Goal: Transaction & Acquisition: Obtain resource

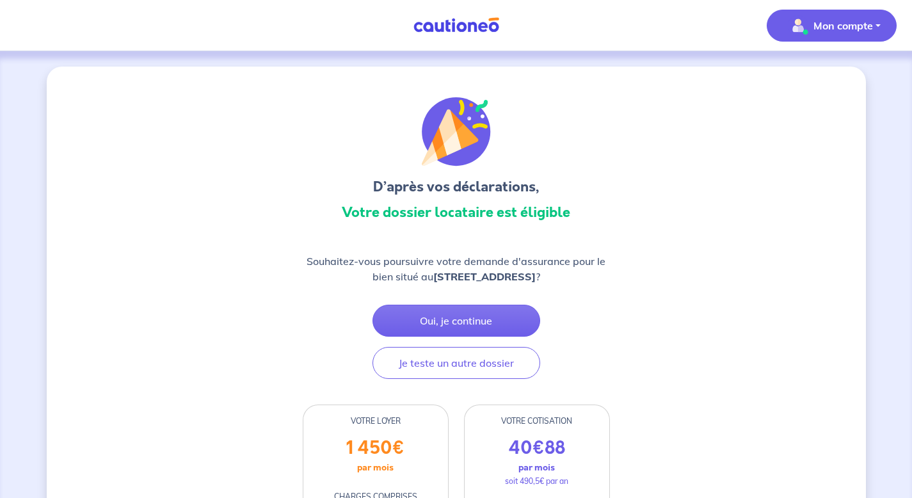
click at [791, 27] on p "Mon compte" at bounding box center [844, 25] width 60 height 15
click at [791, 77] on link "Mes informations" at bounding box center [819, 79] width 103 height 20
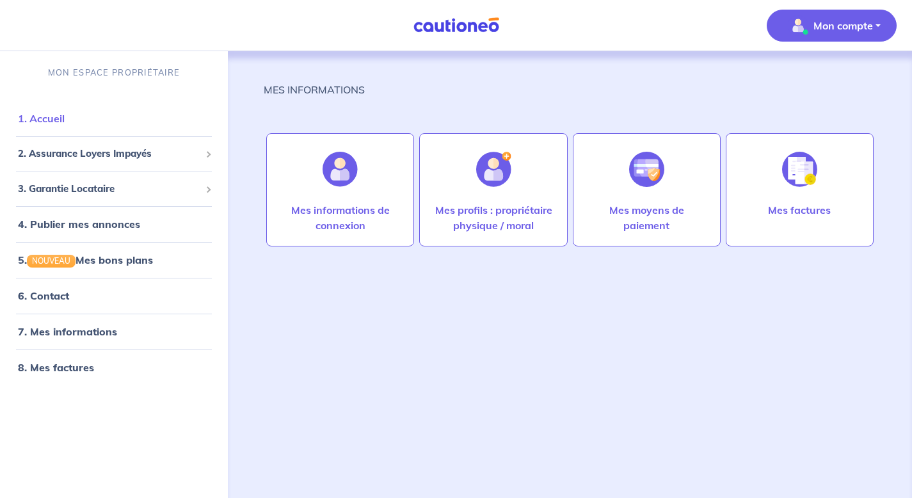
click at [48, 125] on link "1. Accueil" at bounding box center [41, 118] width 47 height 13
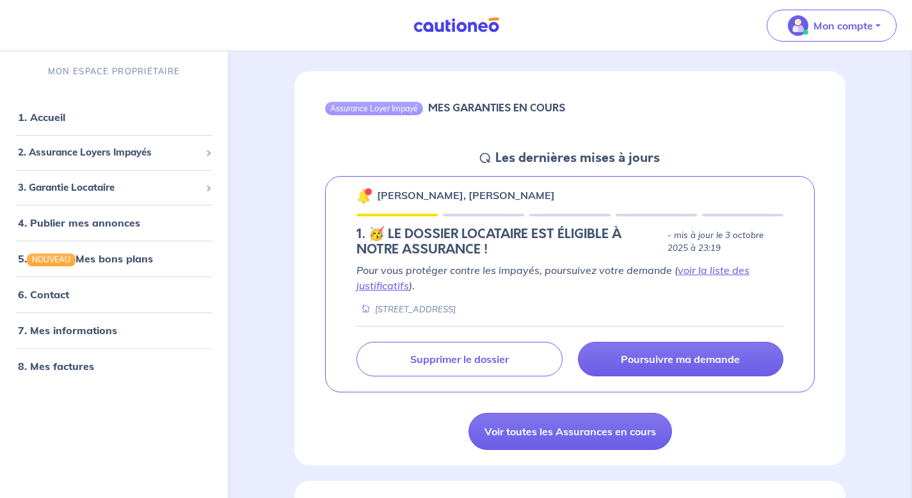
scroll to position [63, 0]
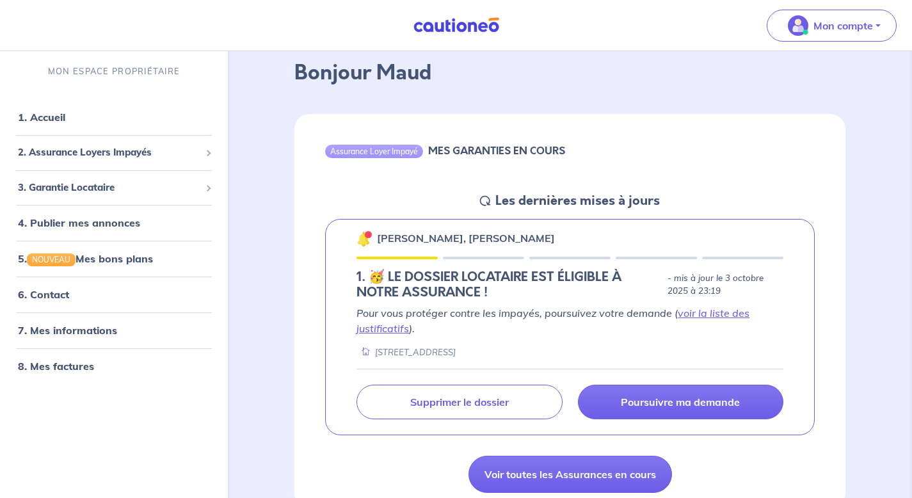
click at [487, 197] on icon at bounding box center [485, 201] width 10 height 10
click at [487, 199] on icon at bounding box center [485, 201] width 10 height 10
click at [49, 118] on link "1. Accueil" at bounding box center [41, 117] width 47 height 13
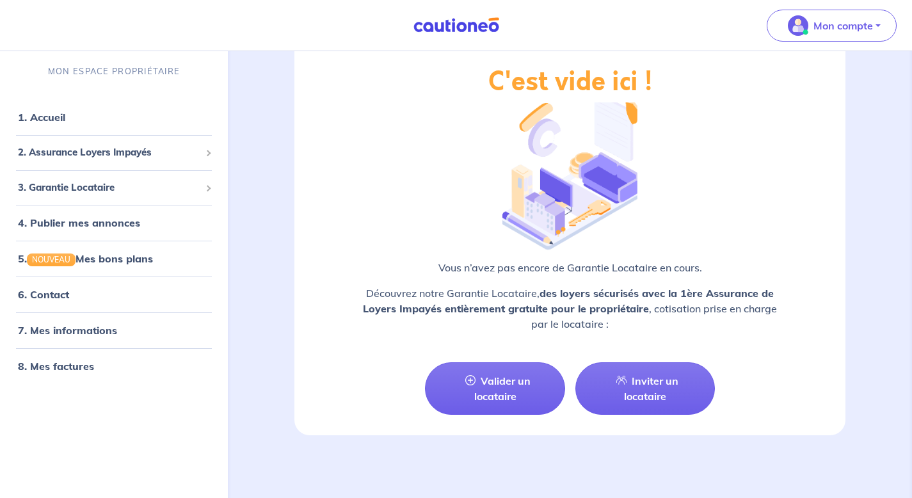
scroll to position [1516, 0]
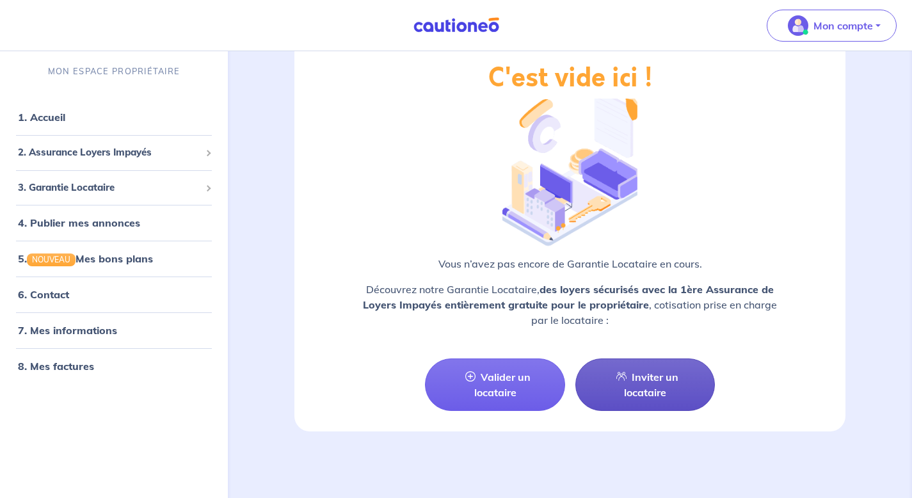
click at [629, 391] on link "Inviter un locataire" at bounding box center [646, 385] width 140 height 53
select select "FR"
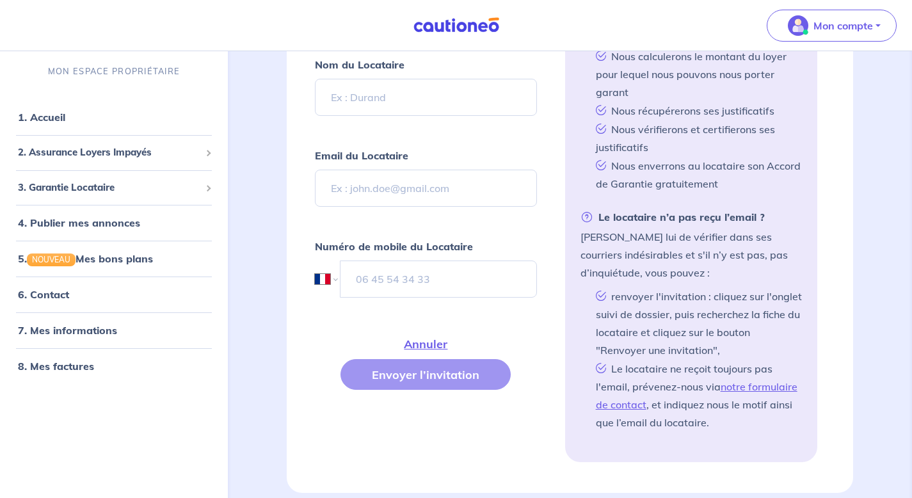
scroll to position [498, 0]
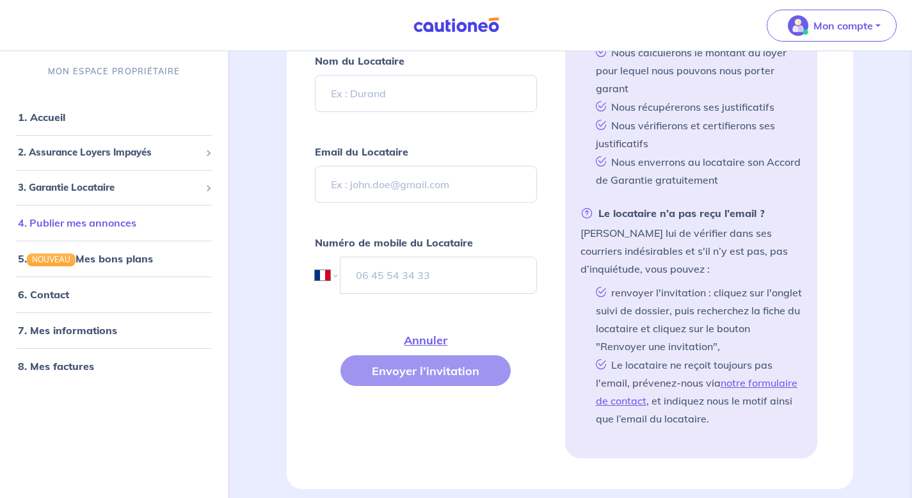
click at [81, 220] on link "4. Publier mes annonces" at bounding box center [77, 222] width 118 height 13
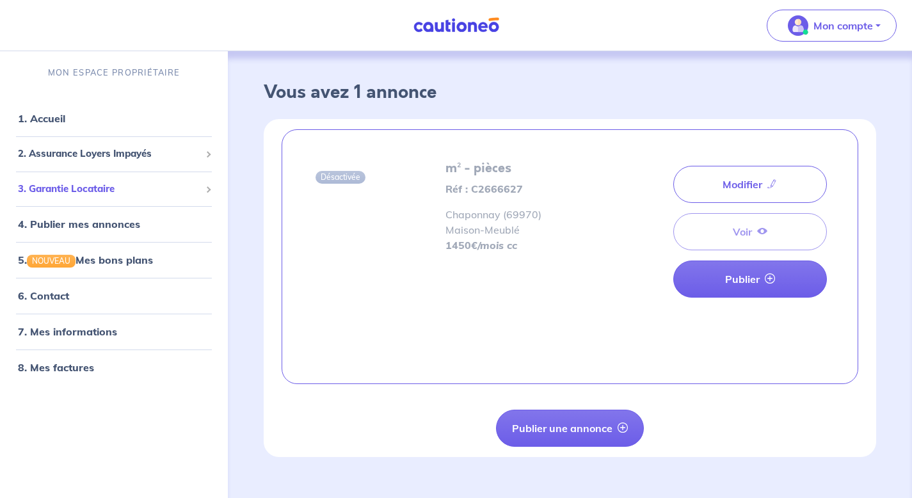
click at [74, 194] on span "3. Garantie Locataire" at bounding box center [109, 189] width 182 height 15
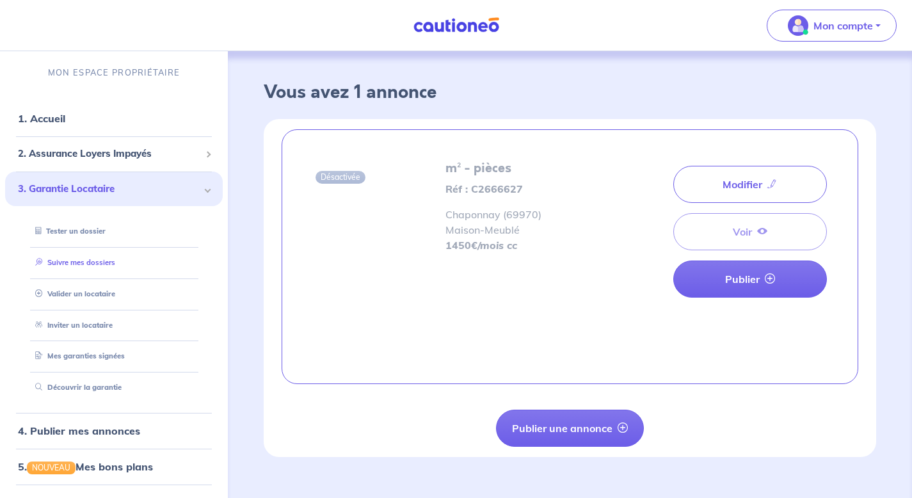
click at [66, 263] on link "Suivre mes dossiers" at bounding box center [72, 262] width 85 height 9
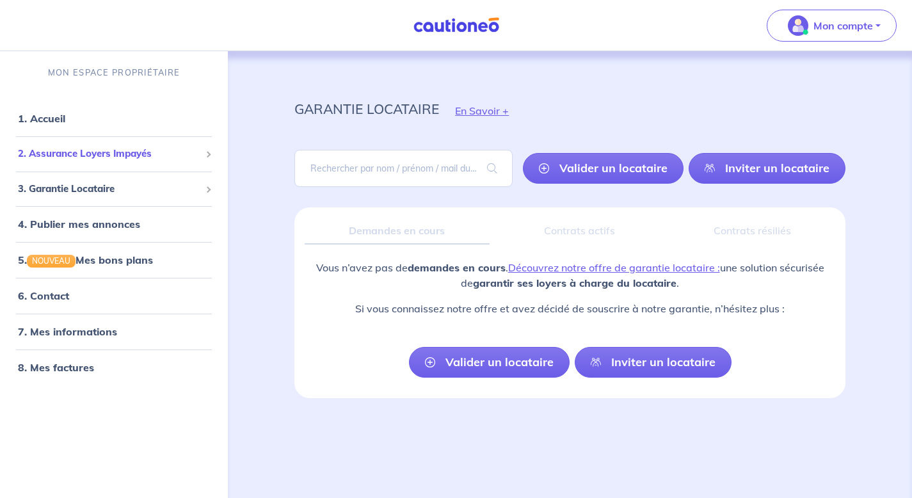
click at [74, 156] on span "2. Assurance Loyers Impayés" at bounding box center [109, 154] width 182 height 15
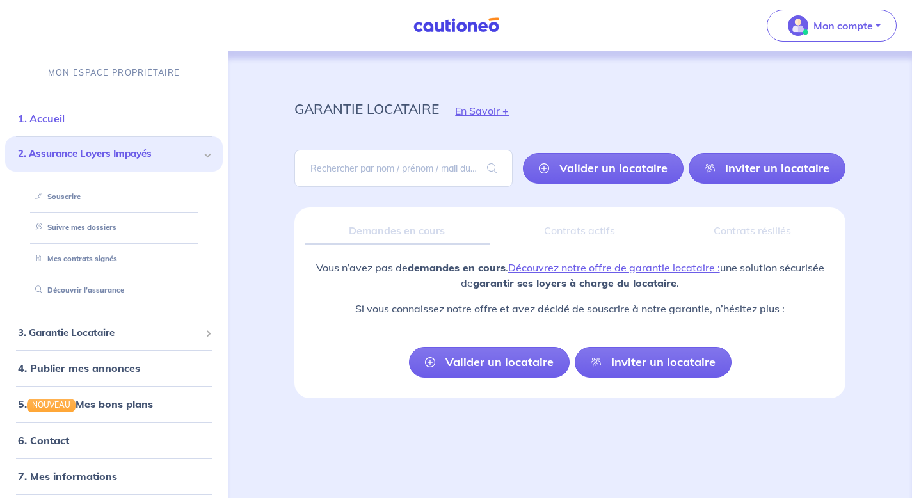
click at [48, 115] on link "1. Accueil" at bounding box center [41, 118] width 47 height 13
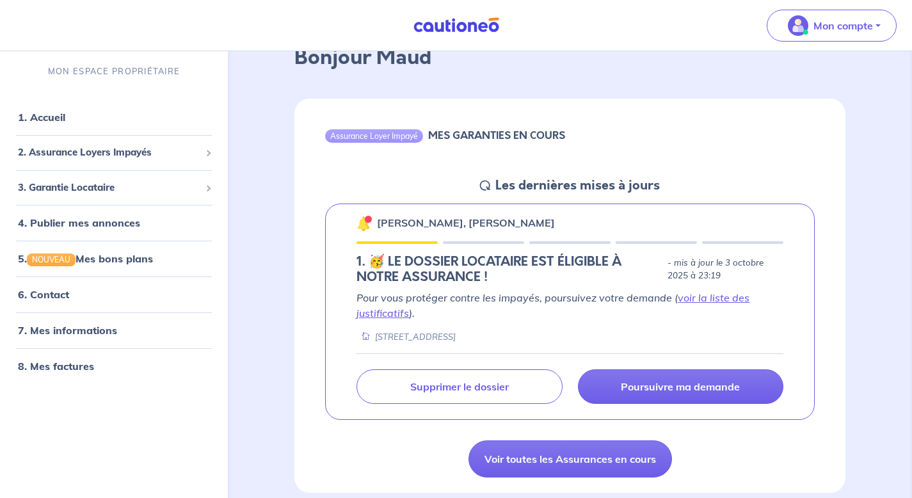
scroll to position [79, 0]
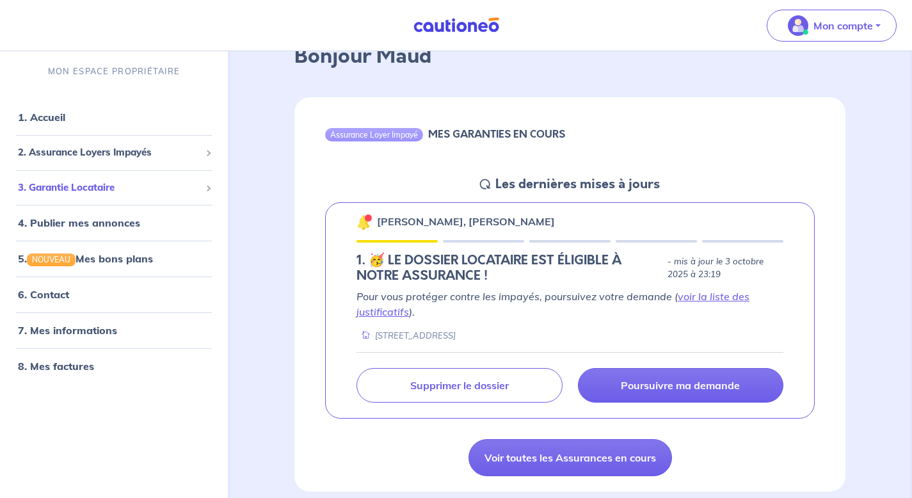
click at [92, 190] on span "3. Garantie Locataire" at bounding box center [109, 187] width 182 height 15
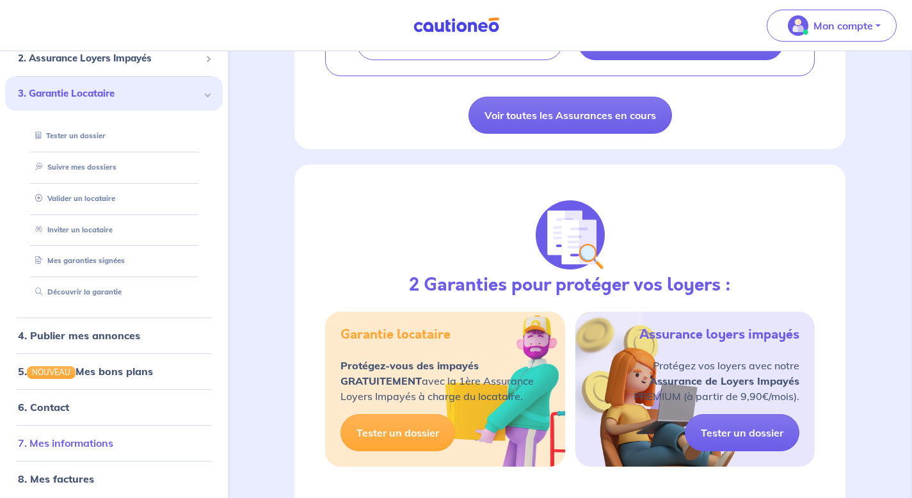
scroll to position [0, 0]
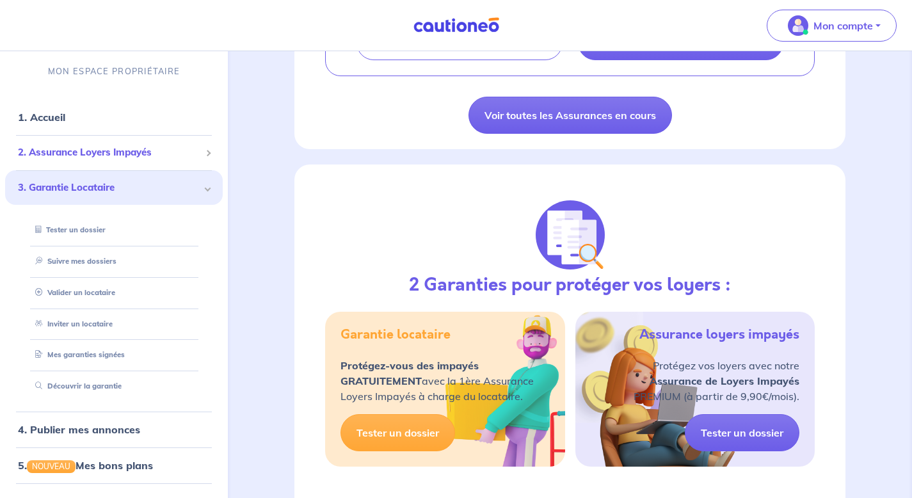
click at [86, 147] on span "2. Assurance Loyers Impayés" at bounding box center [109, 152] width 182 height 15
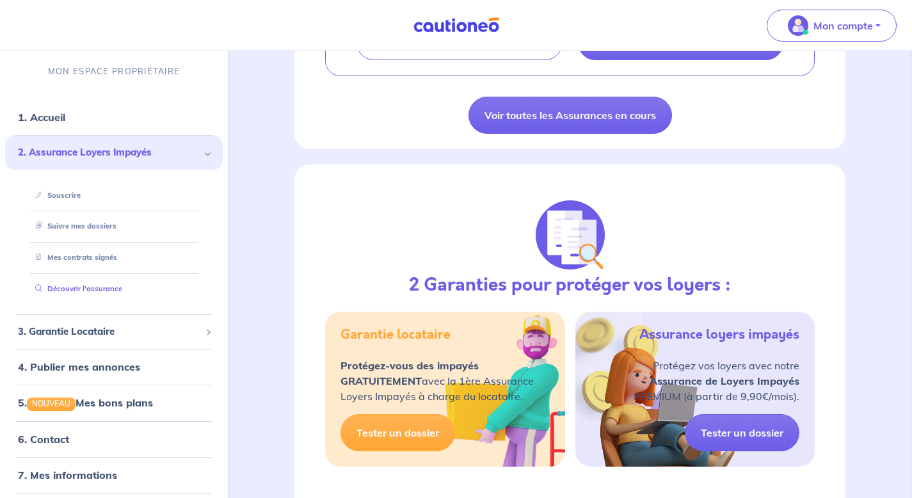
click at [62, 291] on link "Découvrir l'assurance" at bounding box center [76, 288] width 92 height 9
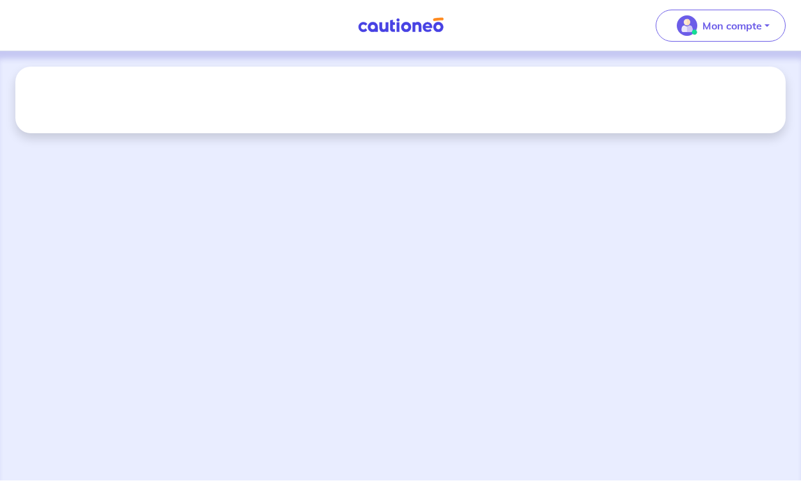
click at [417, 27] on img at bounding box center [401, 25] width 96 height 16
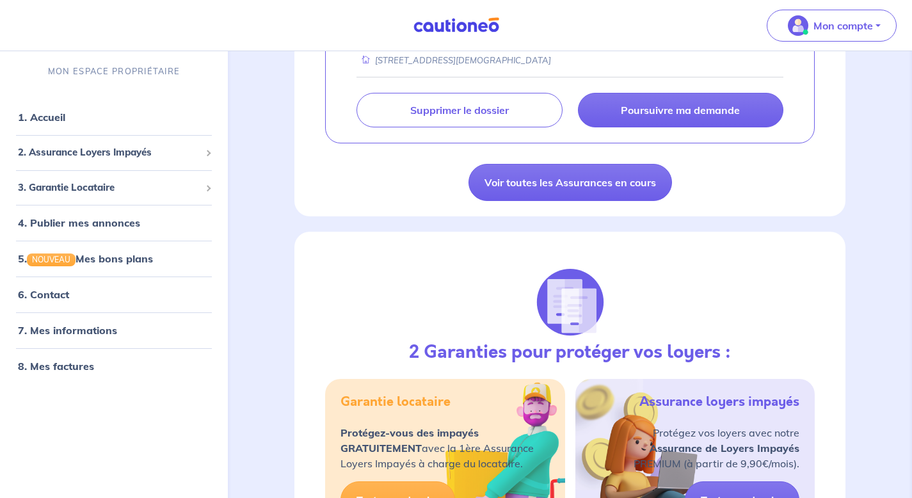
scroll to position [401, 0]
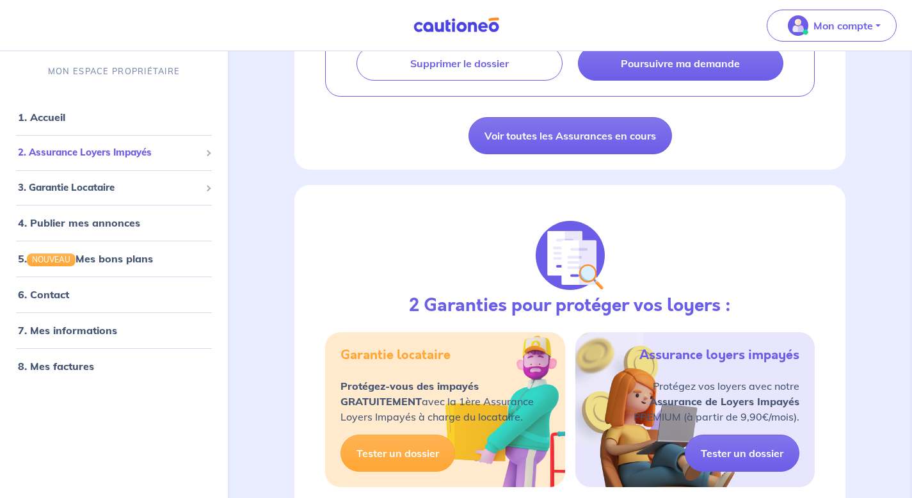
click at [134, 149] on span "2. Assurance Loyers Impayés" at bounding box center [109, 152] width 182 height 15
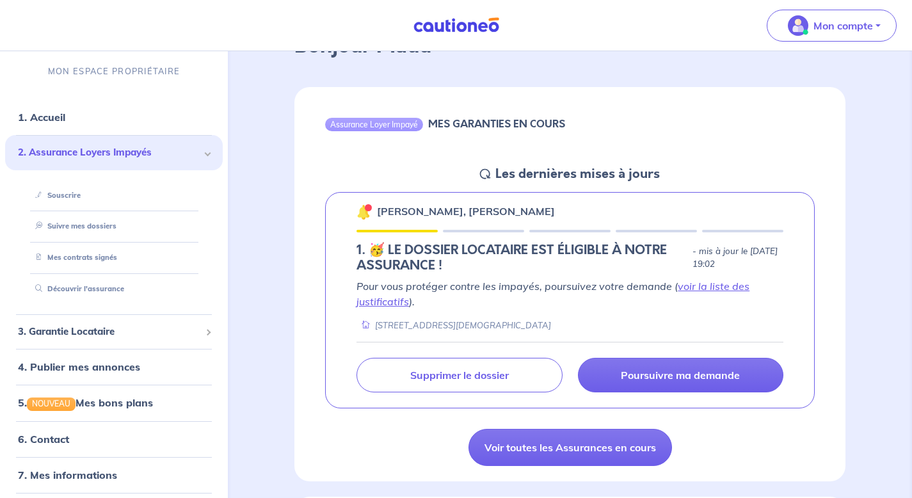
scroll to position [90, 0]
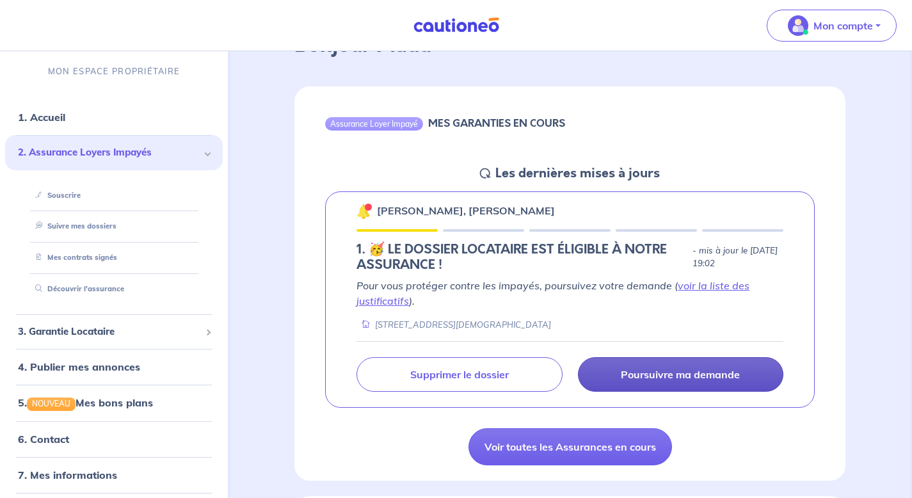
click at [631, 377] on p "Poursuivre ma demande" at bounding box center [680, 374] width 119 height 13
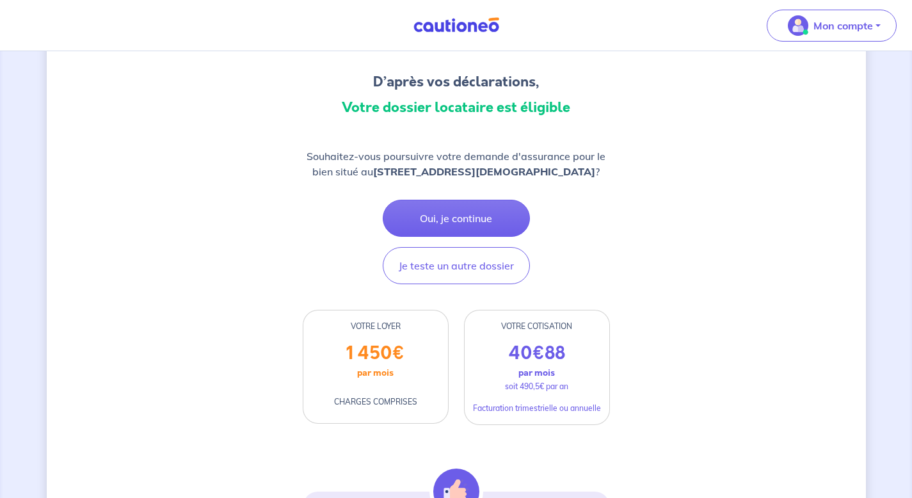
scroll to position [172, 0]
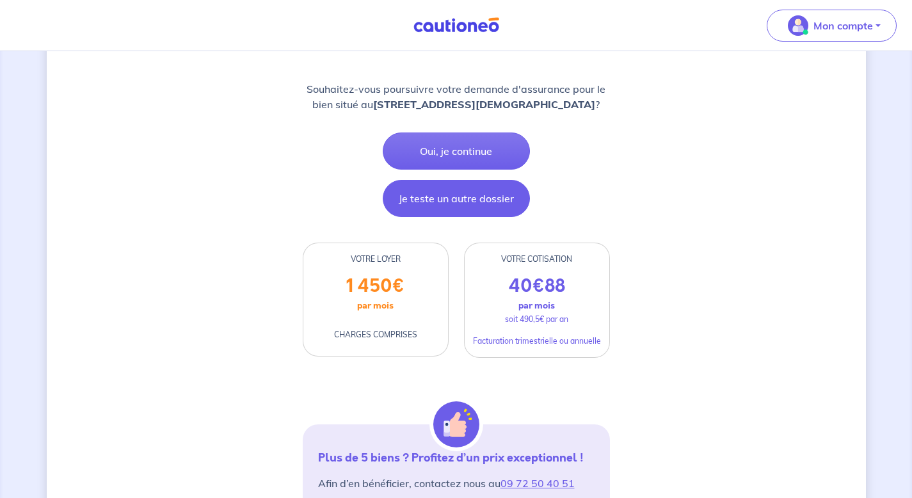
click at [446, 211] on button "Je teste un autre dossier" at bounding box center [456, 198] width 147 height 37
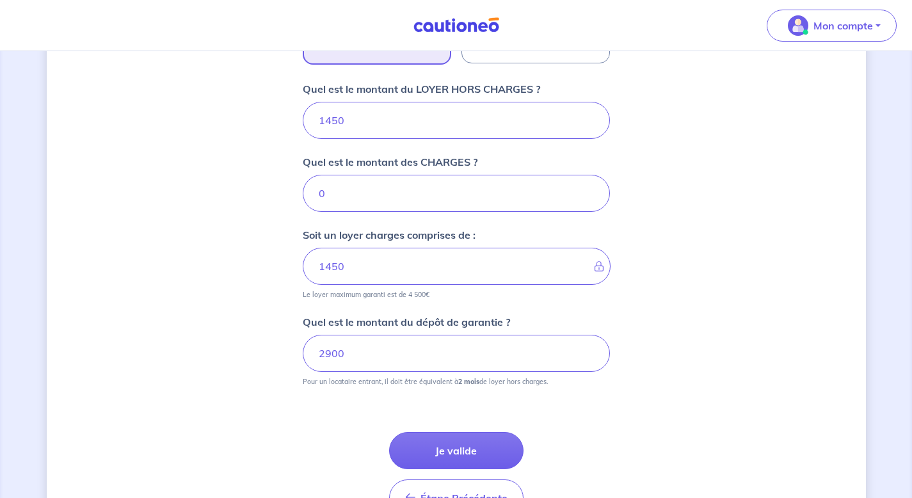
scroll to position [576, 0]
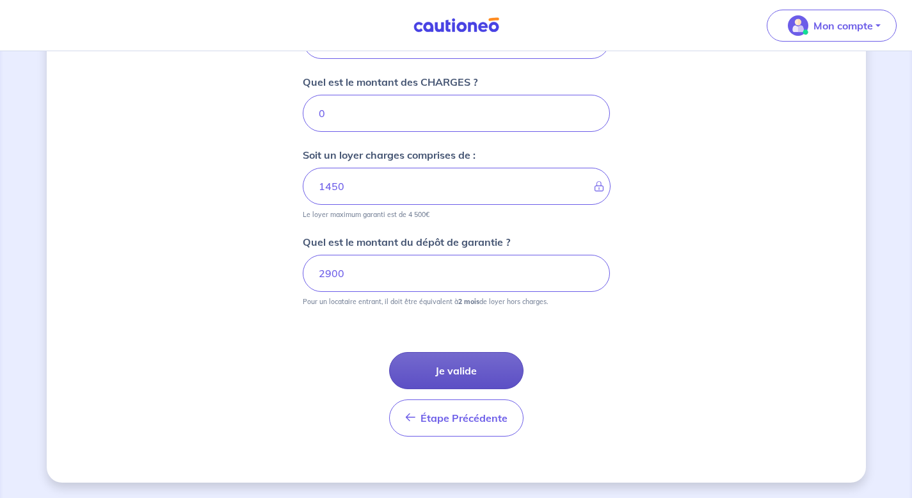
click at [423, 368] on button "Je valide" at bounding box center [456, 370] width 134 height 37
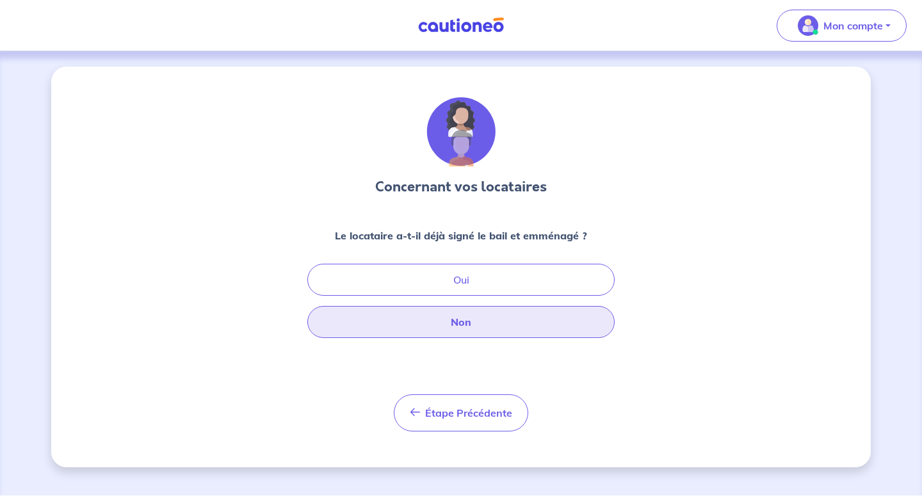
click at [441, 330] on button "Non" at bounding box center [460, 322] width 307 height 32
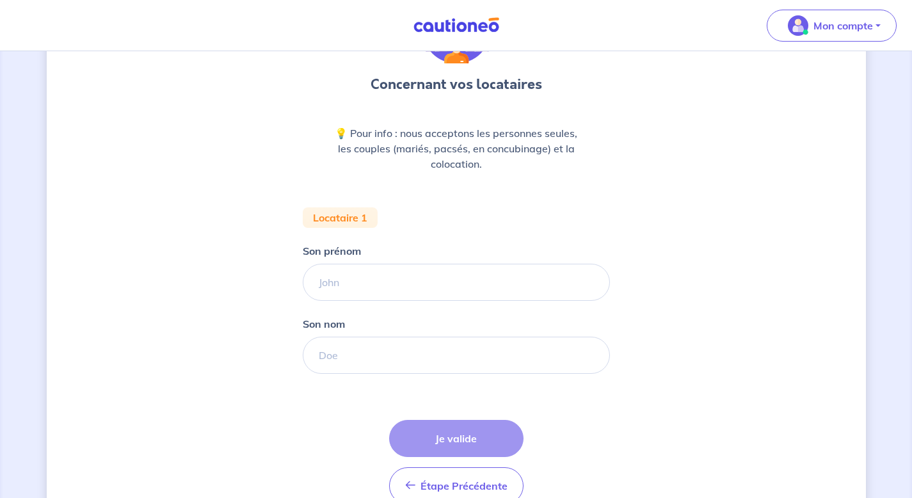
scroll to position [106, 0]
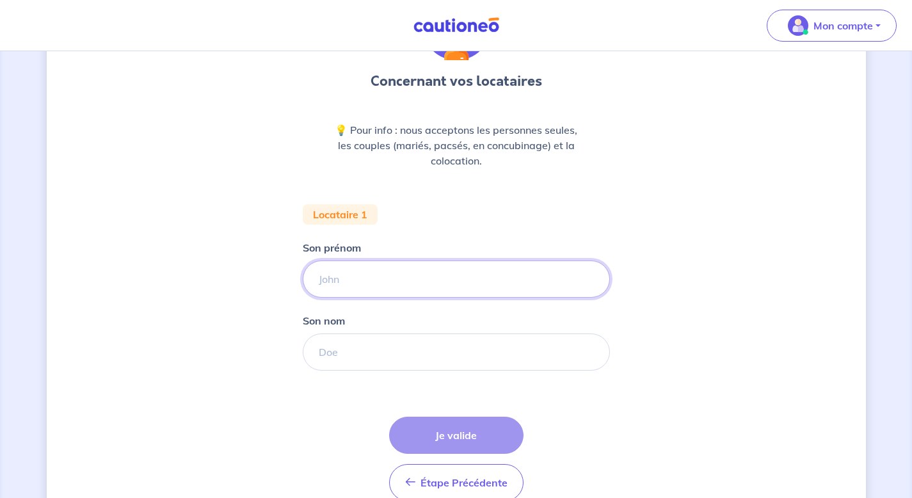
click at [378, 276] on input "Son prénom" at bounding box center [456, 279] width 307 height 37
type input "Eva"
click at [361, 359] on input "Son nom" at bounding box center [456, 352] width 307 height 37
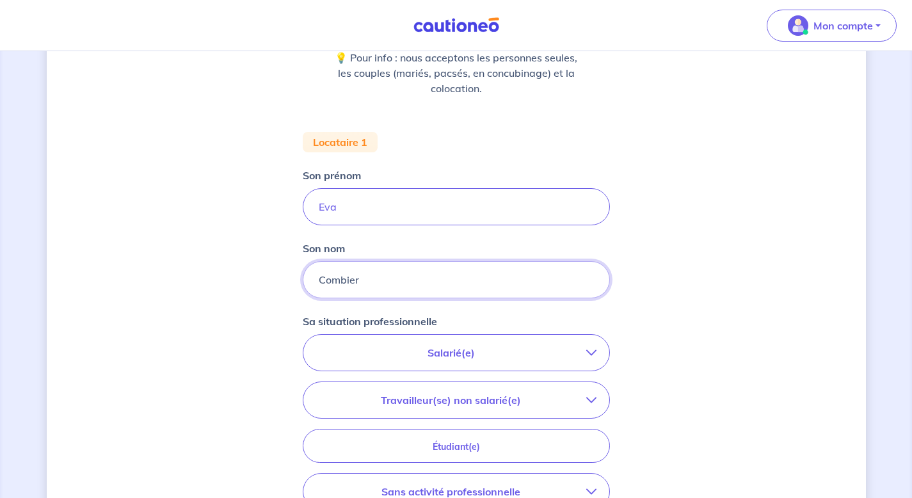
scroll to position [215, 0]
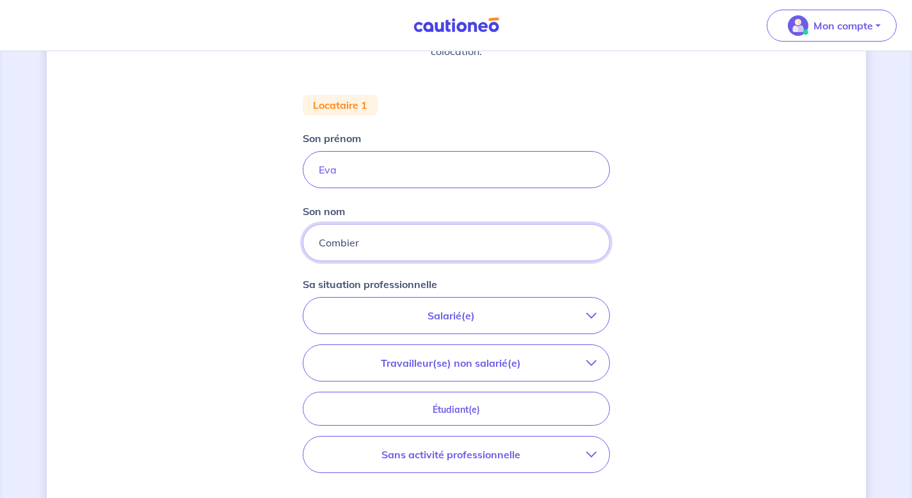
type input "Combier"
click at [435, 316] on p "Salarié(e)" at bounding box center [451, 315] width 270 height 15
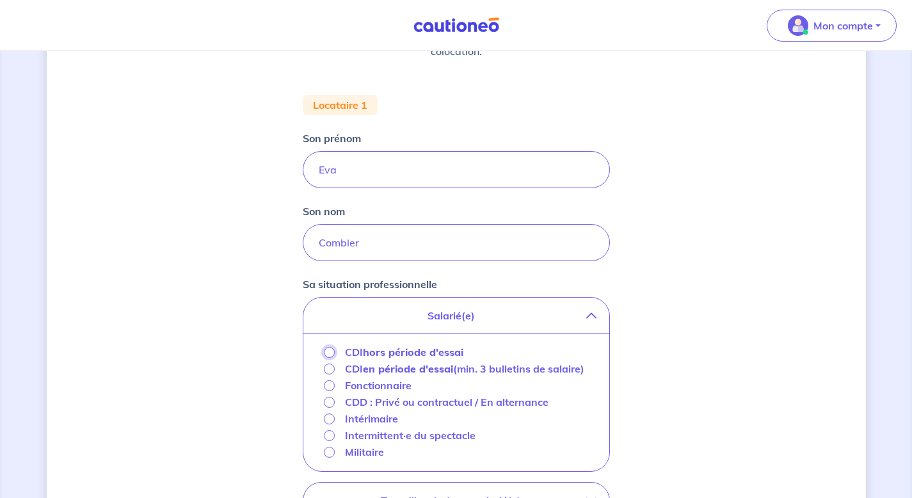
click at [328, 352] on input "CDI hors période d'essai" at bounding box center [329, 352] width 11 height 11
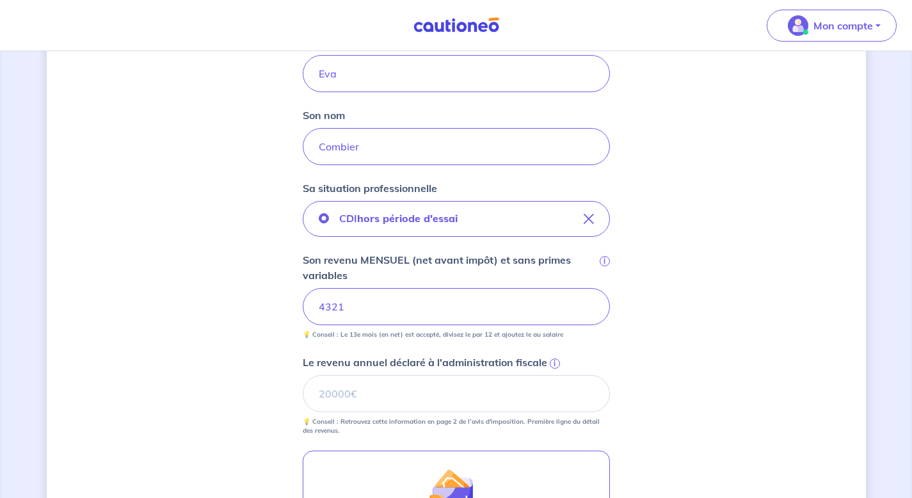
scroll to position [313, 0]
click at [553, 360] on span "i" at bounding box center [555, 362] width 10 height 10
click at [553, 373] on input "Le revenu annuel déclaré à l'administration fiscale i" at bounding box center [456, 391] width 307 height 37
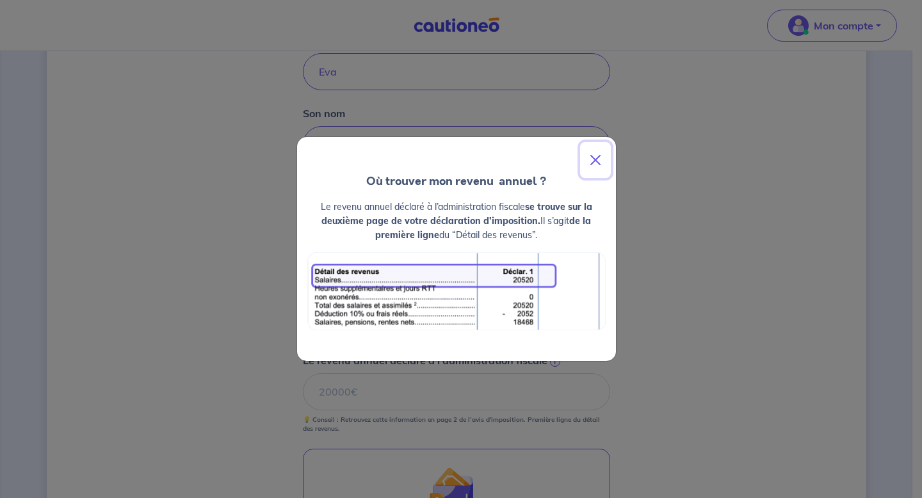
click at [594, 164] on button "Close" at bounding box center [595, 160] width 31 height 36
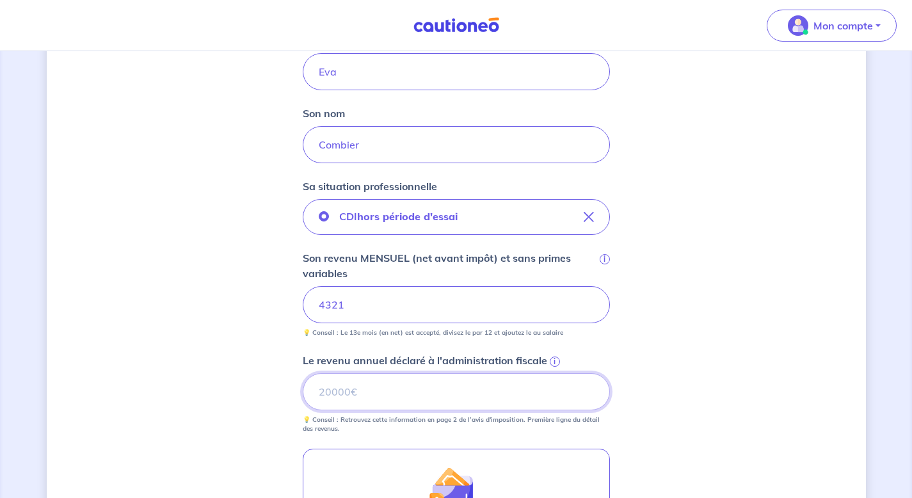
click at [348, 396] on input "Le revenu annuel déclaré à l'administration fiscale i" at bounding box center [456, 391] width 307 height 37
type input "62371"
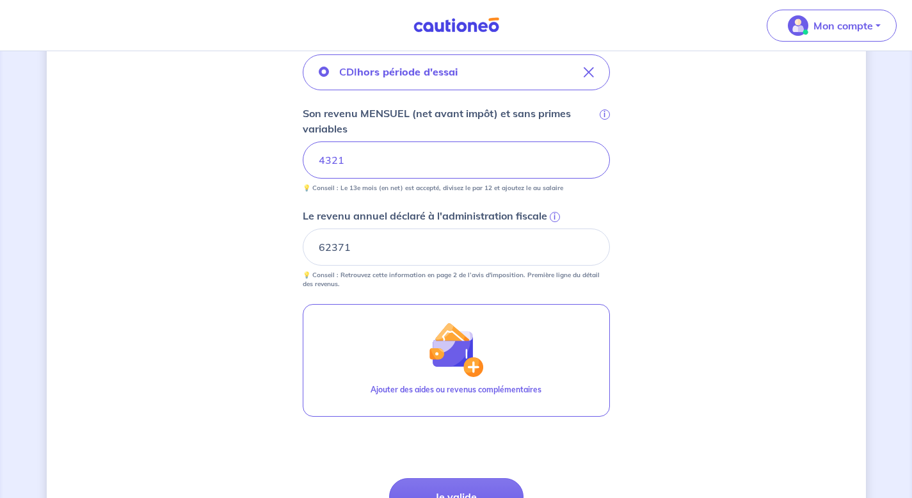
scroll to position [528, 0]
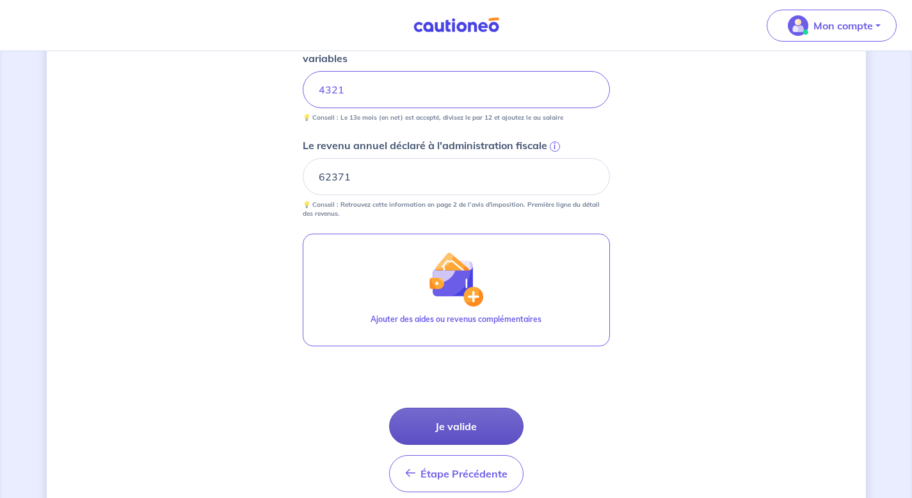
click at [435, 424] on button "Je valide" at bounding box center [456, 426] width 134 height 37
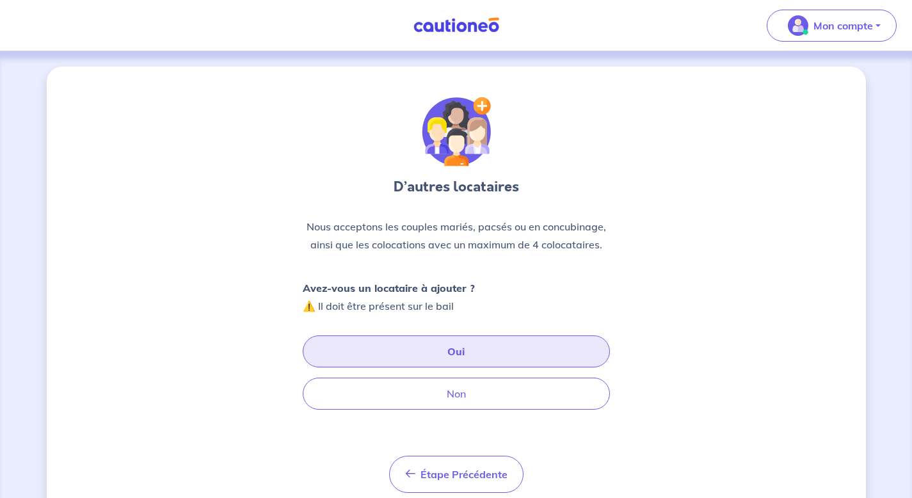
click at [433, 349] on button "Oui" at bounding box center [456, 352] width 307 height 32
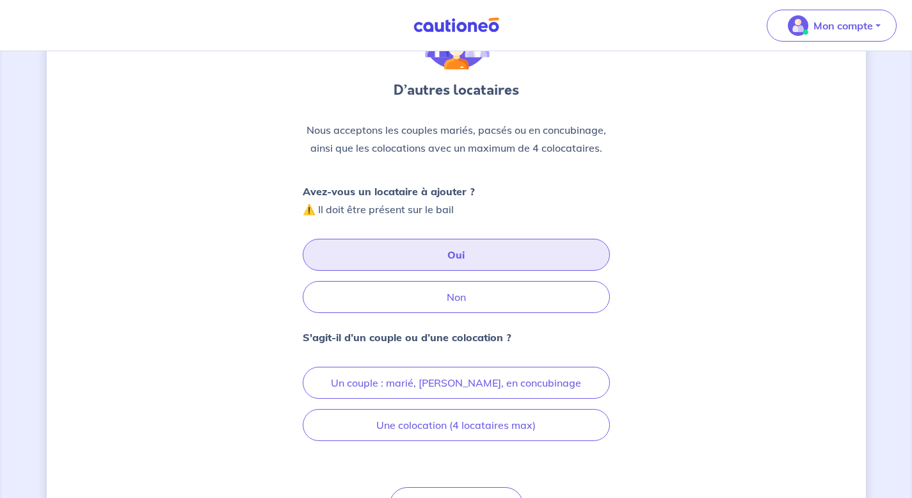
scroll to position [102, 0]
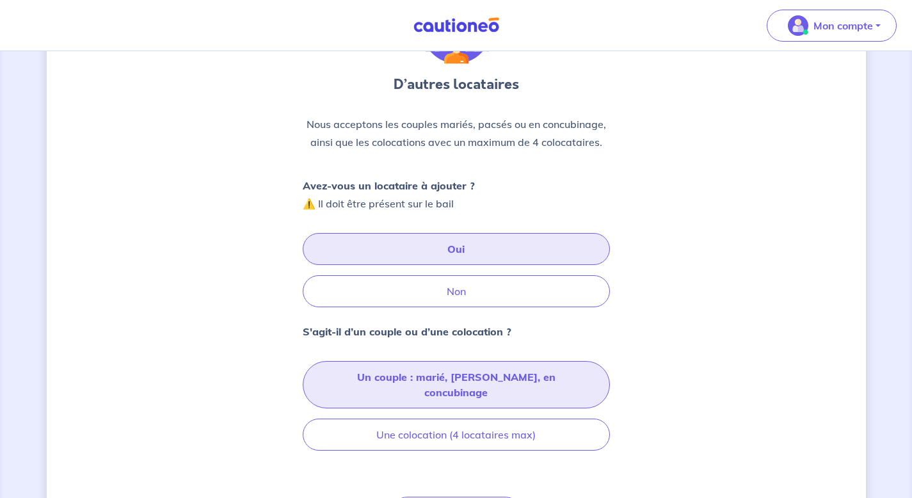
click at [369, 377] on button "Un couple : marié, pacsé, en concubinage" at bounding box center [456, 384] width 307 height 47
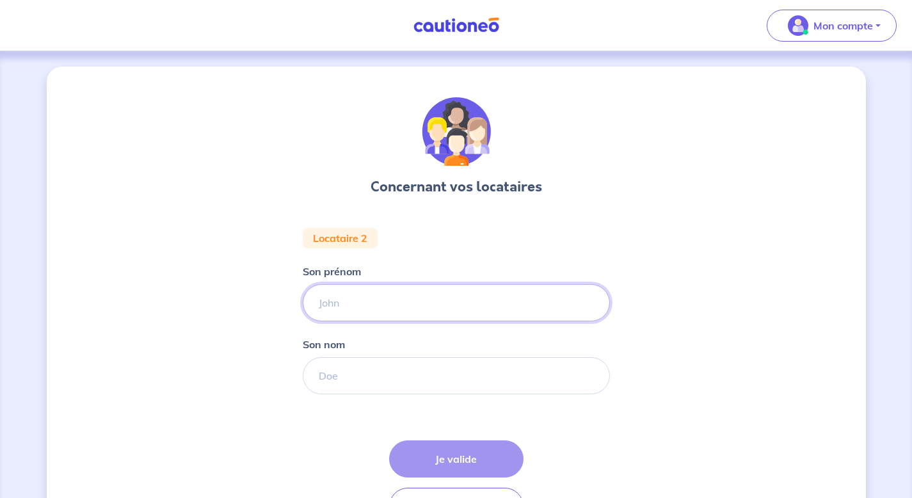
click at [455, 296] on input "Son prénom" at bounding box center [456, 302] width 307 height 37
type input "Abderrahmane"
click at [339, 371] on input "Son nom" at bounding box center [456, 375] width 307 height 37
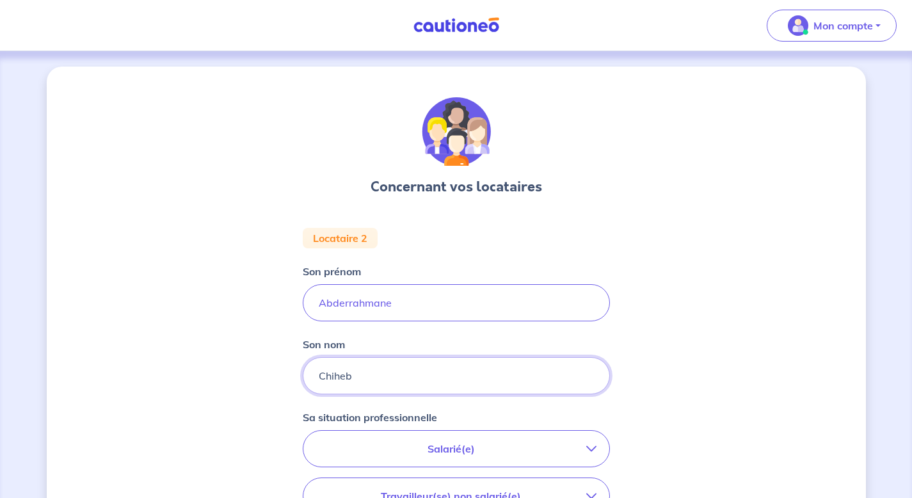
type input "Chiheb"
click at [355, 464] on button "Salarié(e)" at bounding box center [457, 449] width 306 height 36
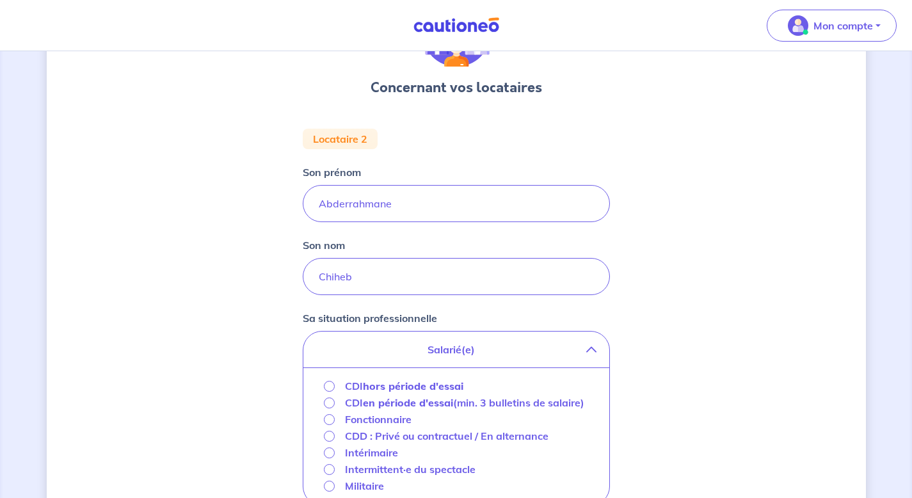
scroll to position [102, 0]
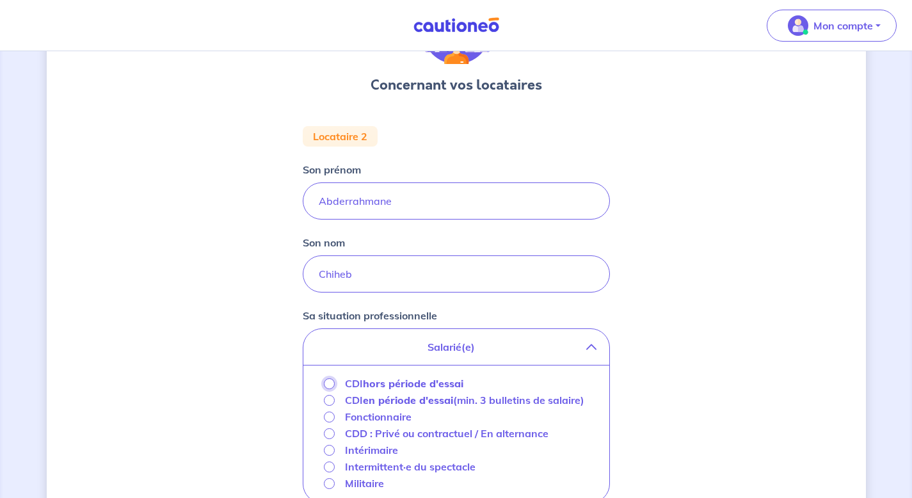
click at [328, 381] on input "CDI hors période d'essai" at bounding box center [329, 383] width 11 height 11
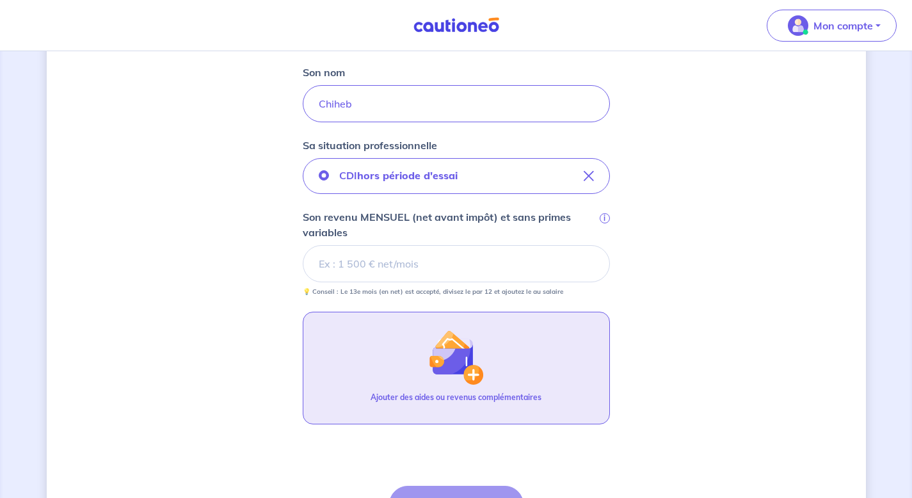
scroll to position [280, 0]
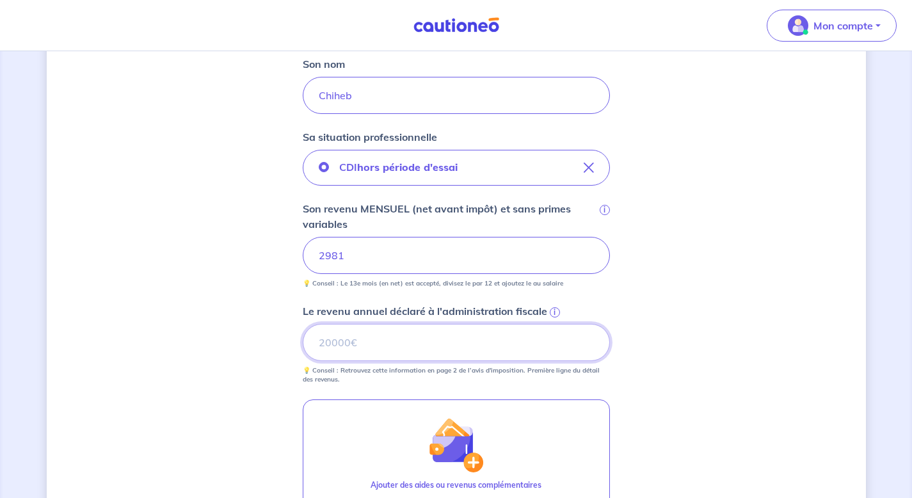
click at [355, 348] on input "Le revenu annuel déclaré à l'administration fiscale i" at bounding box center [456, 342] width 307 height 37
type input "46391"
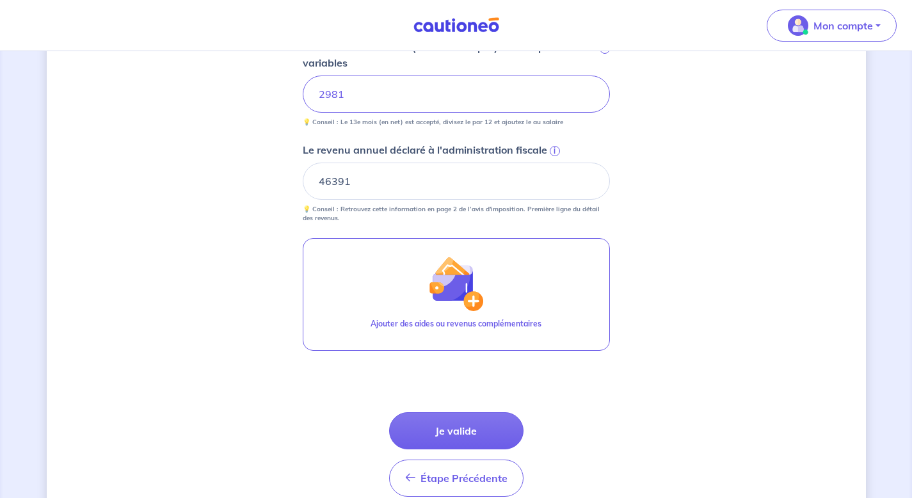
scroll to position [492, 0]
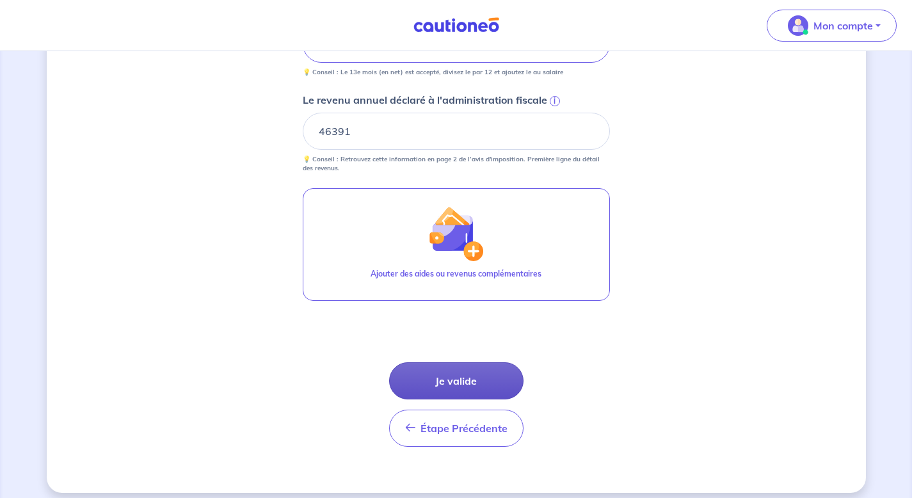
click at [432, 378] on button "Je valide" at bounding box center [456, 380] width 134 height 37
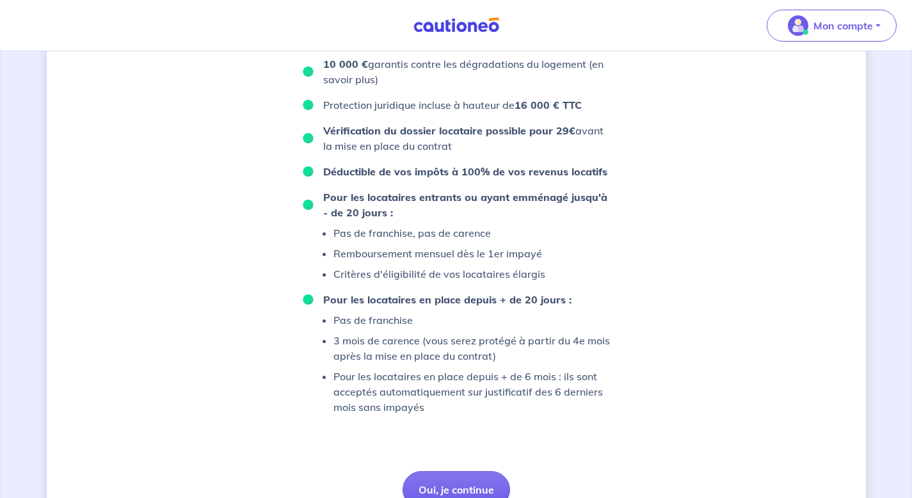
scroll to position [818, 0]
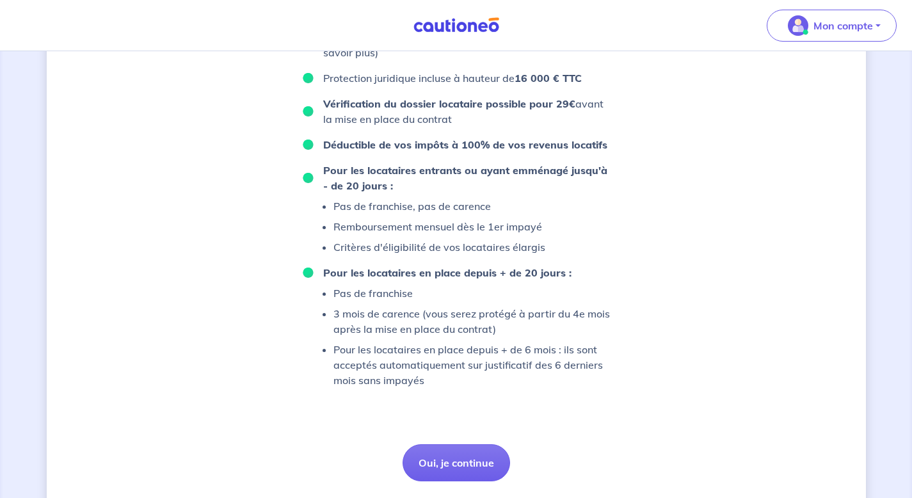
click at [434, 462] on button "Oui, je continue" at bounding box center [457, 462] width 108 height 37
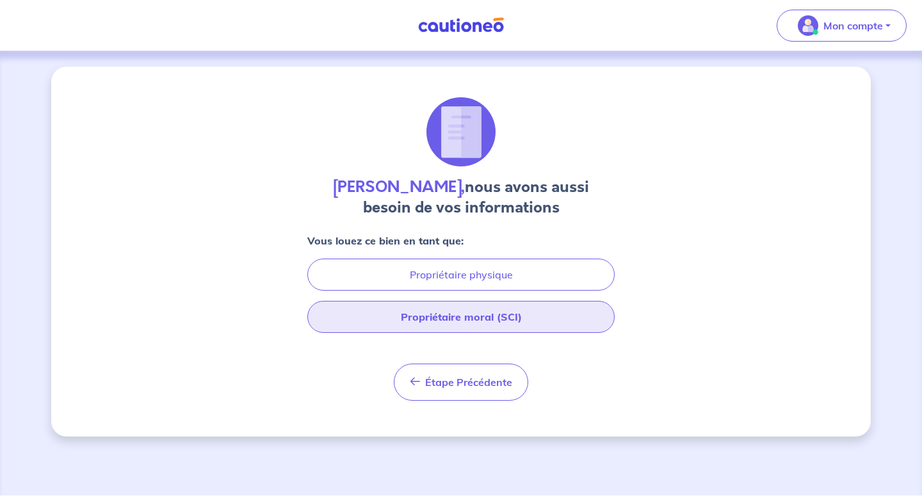
click at [389, 316] on button "Propriétaire moral (SCI)" at bounding box center [460, 317] width 307 height 32
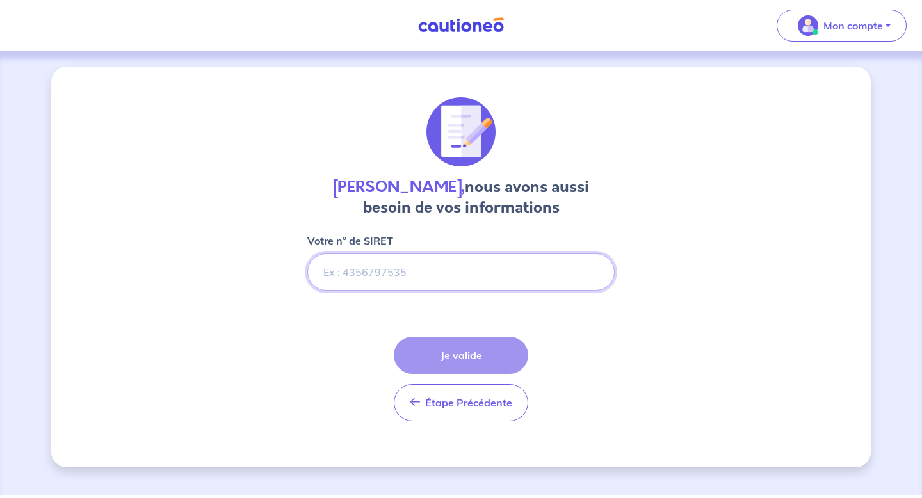
click at [360, 265] on input "Votre n° de SIRET" at bounding box center [460, 272] width 307 height 37
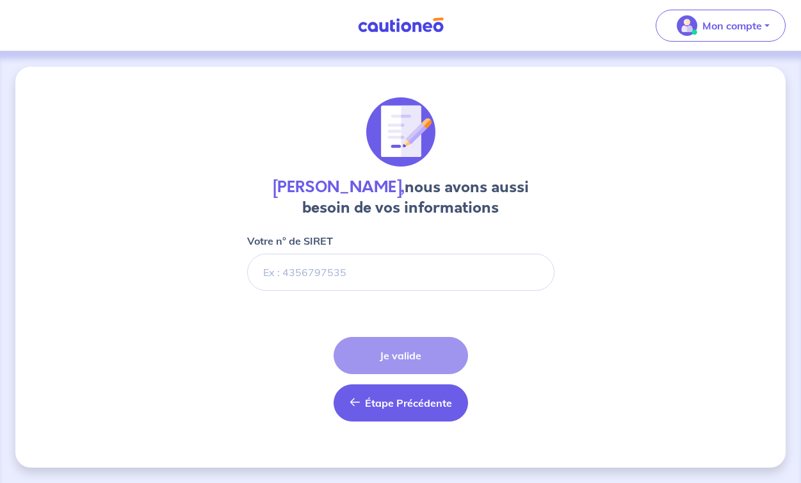
click at [373, 404] on span "Étape Précédente" at bounding box center [408, 402] width 87 height 13
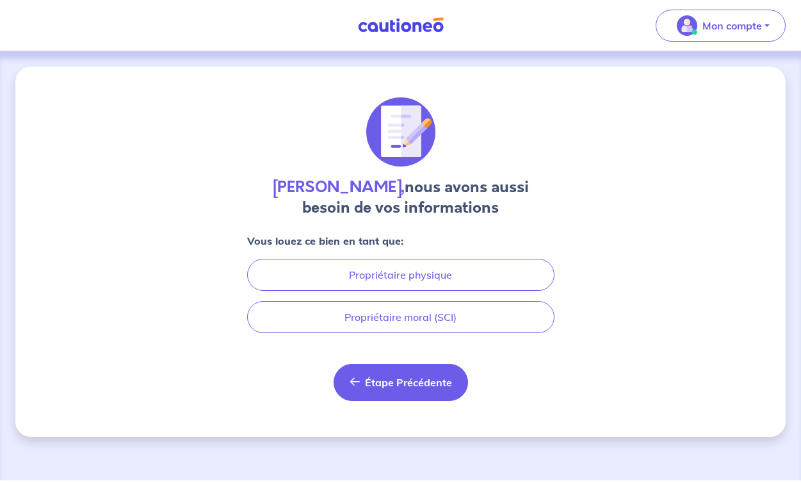
click at [407, 376] on span "Étape Précédente" at bounding box center [408, 382] width 87 height 13
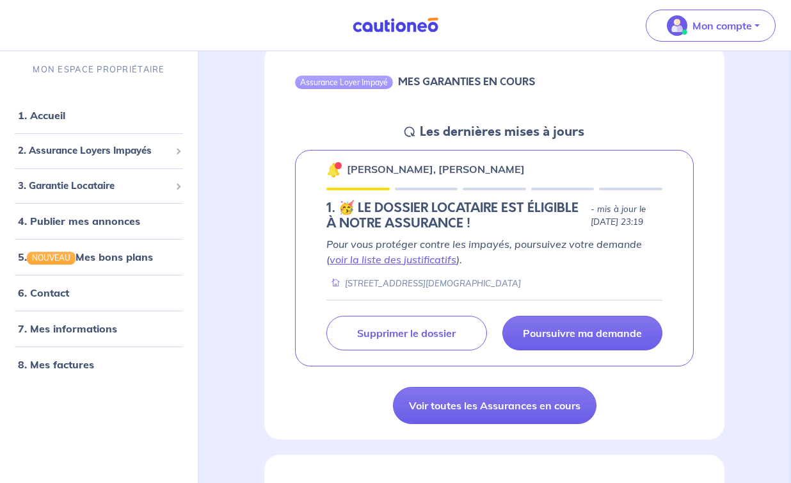
scroll to position [163, 0]
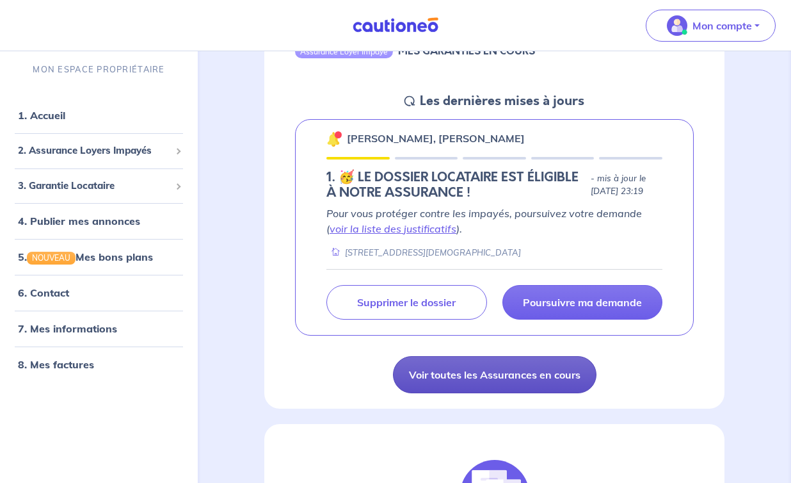
click at [505, 375] on link "Voir toutes les Assurances en cours" at bounding box center [495, 374] width 204 height 37
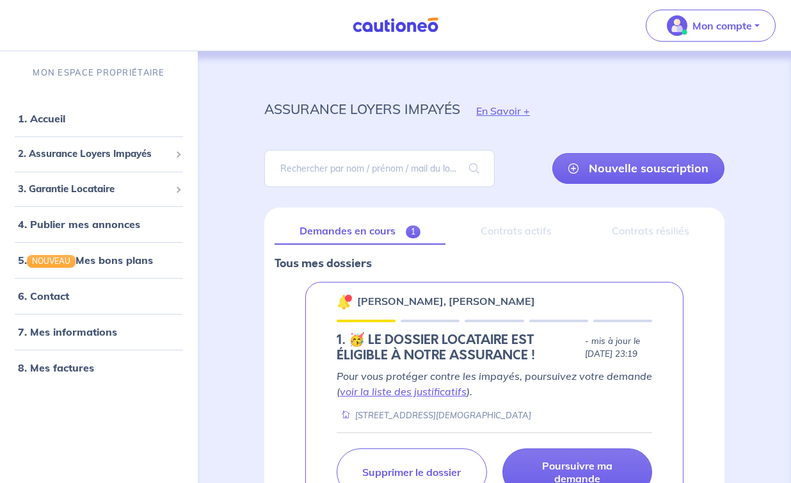
click at [514, 228] on div "Contrats actifs" at bounding box center [516, 231] width 121 height 27
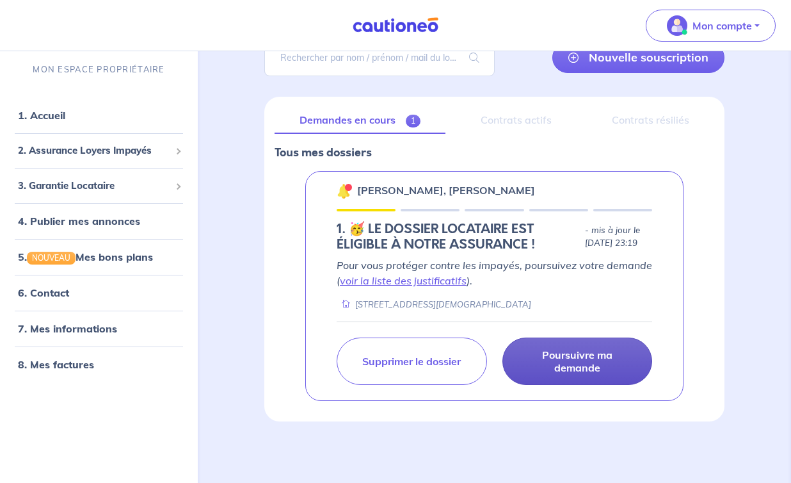
click at [546, 349] on p "Poursuivre ma demande" at bounding box center [578, 361] width 118 height 26
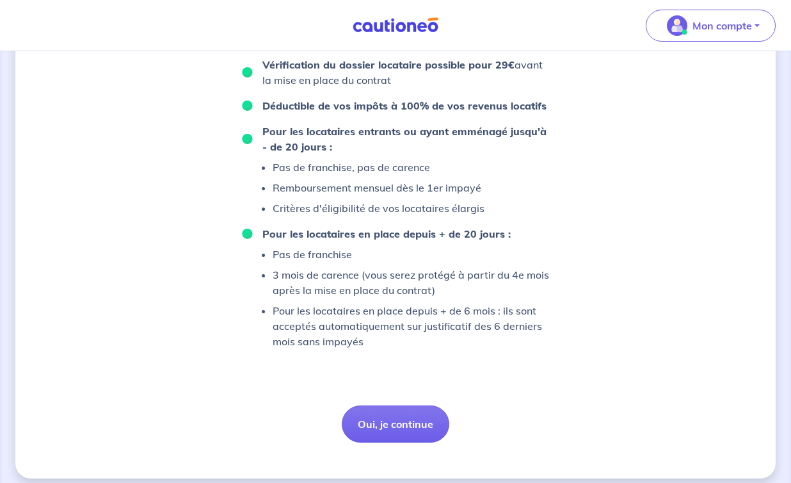
scroll to position [868, 0]
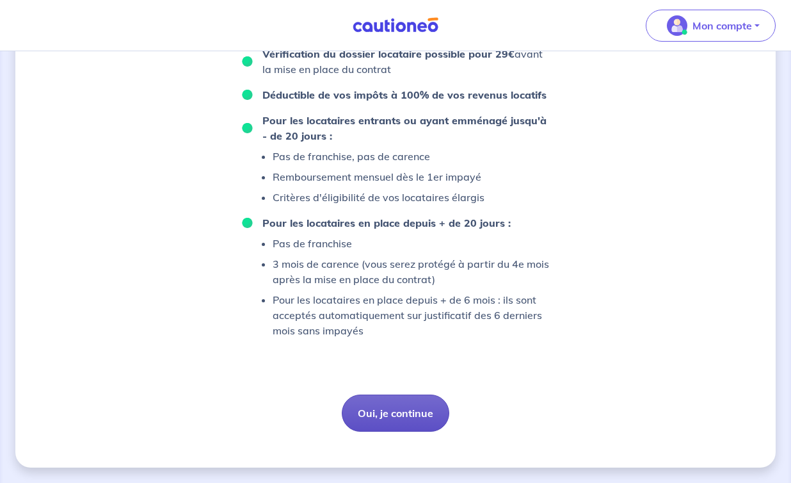
click at [381, 405] on button "Oui, je continue" at bounding box center [396, 412] width 108 height 37
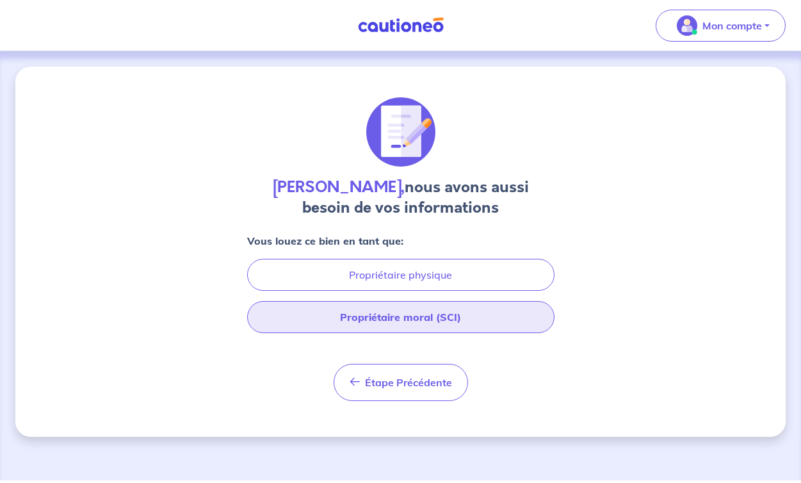
click at [379, 320] on button "Propriétaire moral (SCI)" at bounding box center [400, 317] width 307 height 32
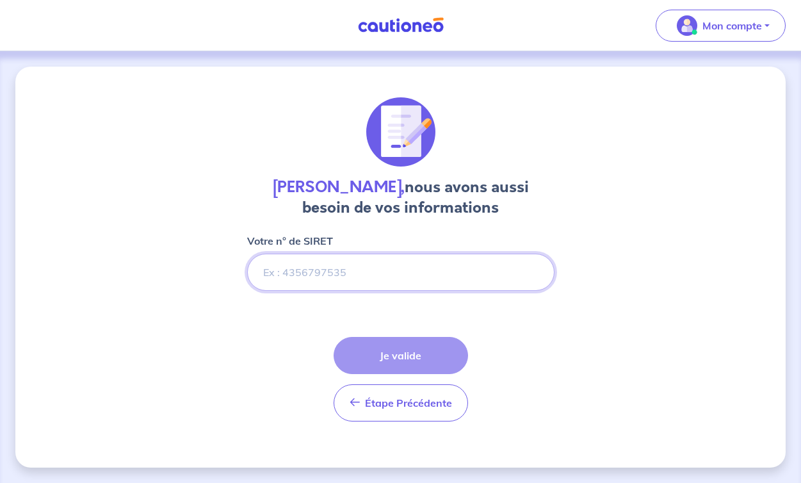
click at [366, 275] on input "Votre n° de SIRET" at bounding box center [400, 272] width 307 height 37
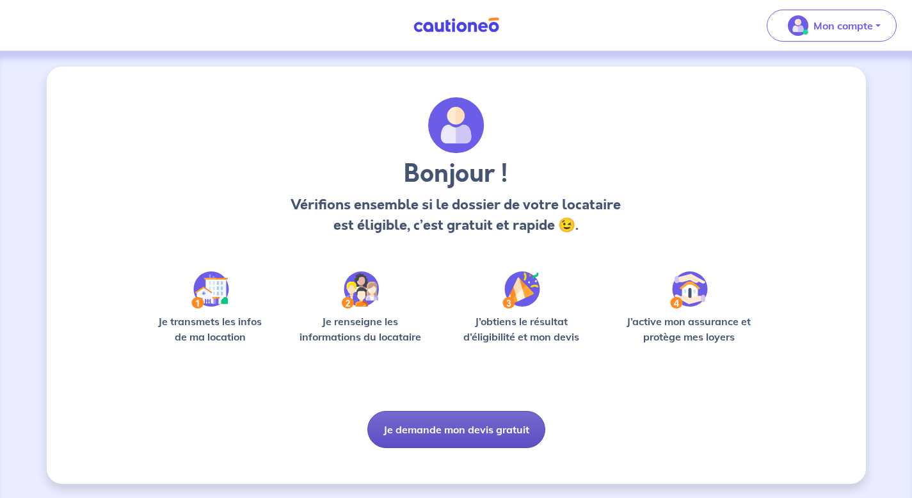
click at [451, 439] on button "Je demande mon devis gratuit" at bounding box center [457, 429] width 178 height 37
